Goal: Task Accomplishment & Management: Manage account settings

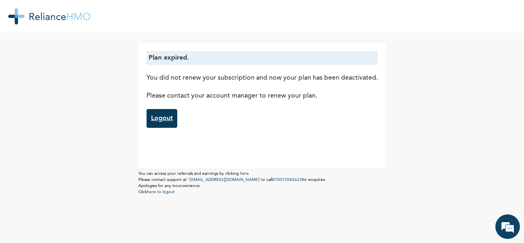
click at [171, 125] on link "Logout" at bounding box center [161, 118] width 31 height 19
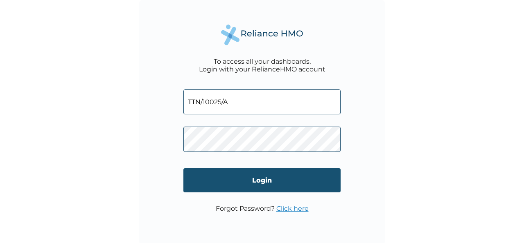
click at [268, 181] on input "Login" at bounding box center [261, 181] width 157 height 24
